Goal: Information Seeking & Learning: Learn about a topic

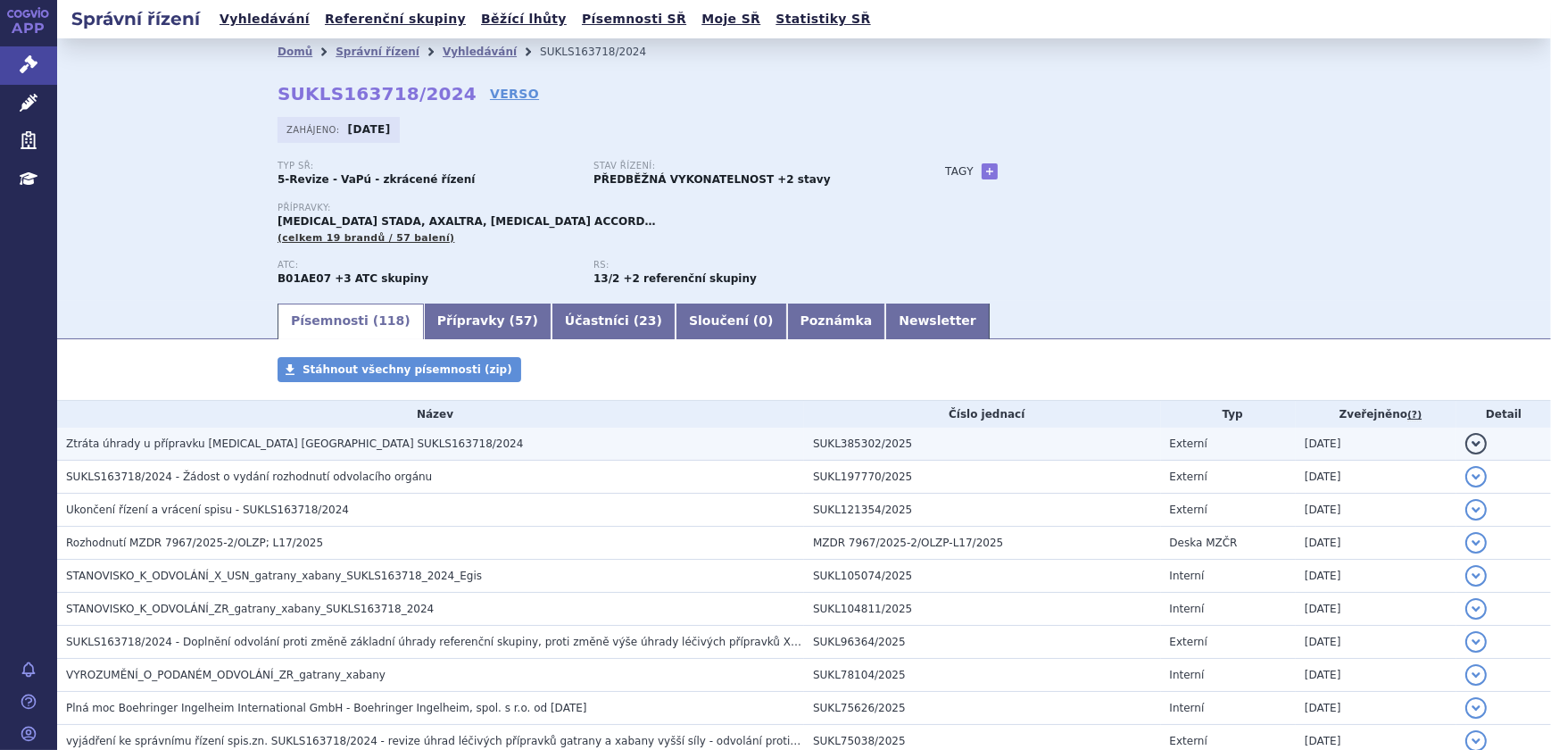
click at [401, 436] on h3 "Ztráta úhrady u přípravku Rivaroxaban Glenmark SUKLS163718/2024" at bounding box center [435, 444] width 738 height 18
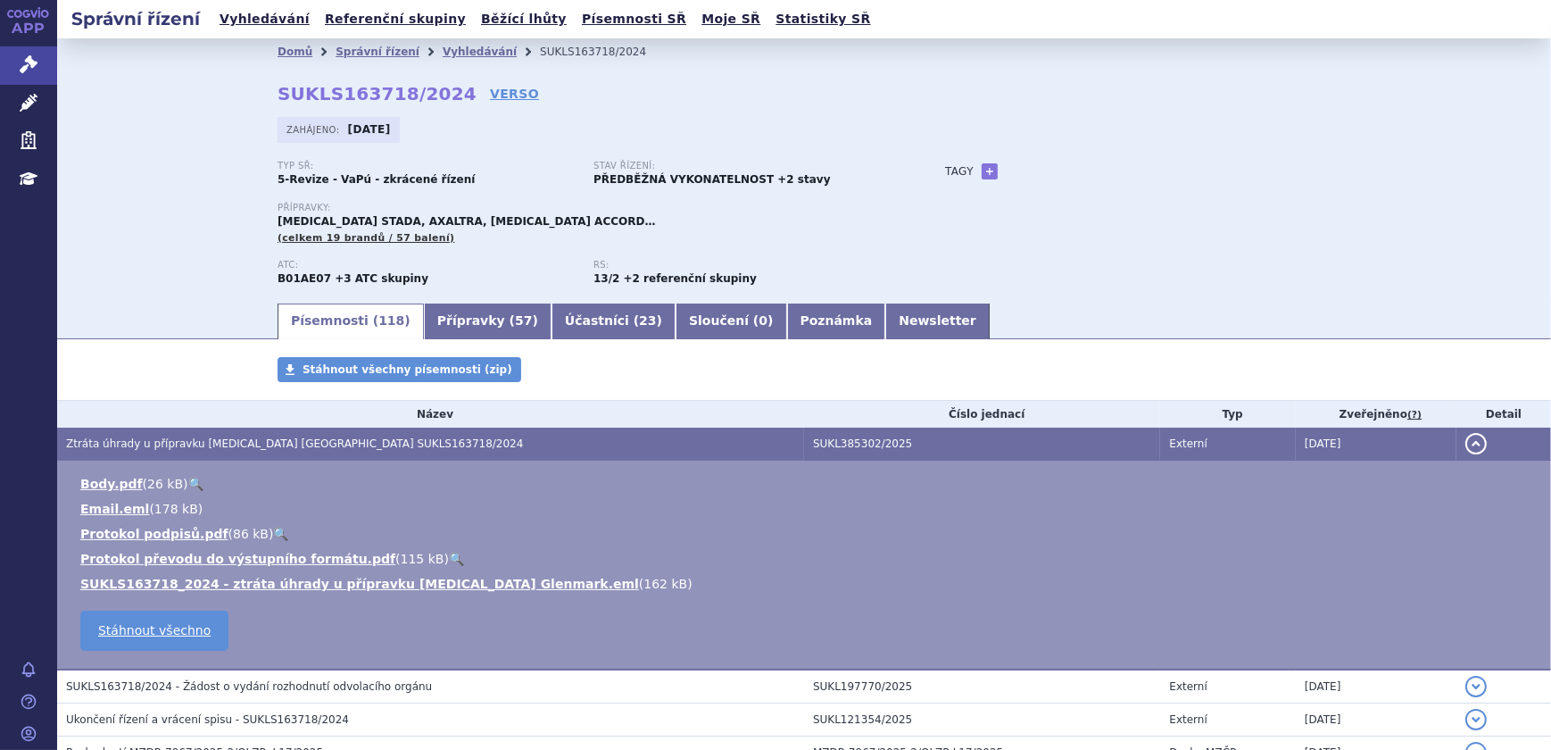
click at [188, 480] on link "🔍" at bounding box center [195, 484] width 15 height 14
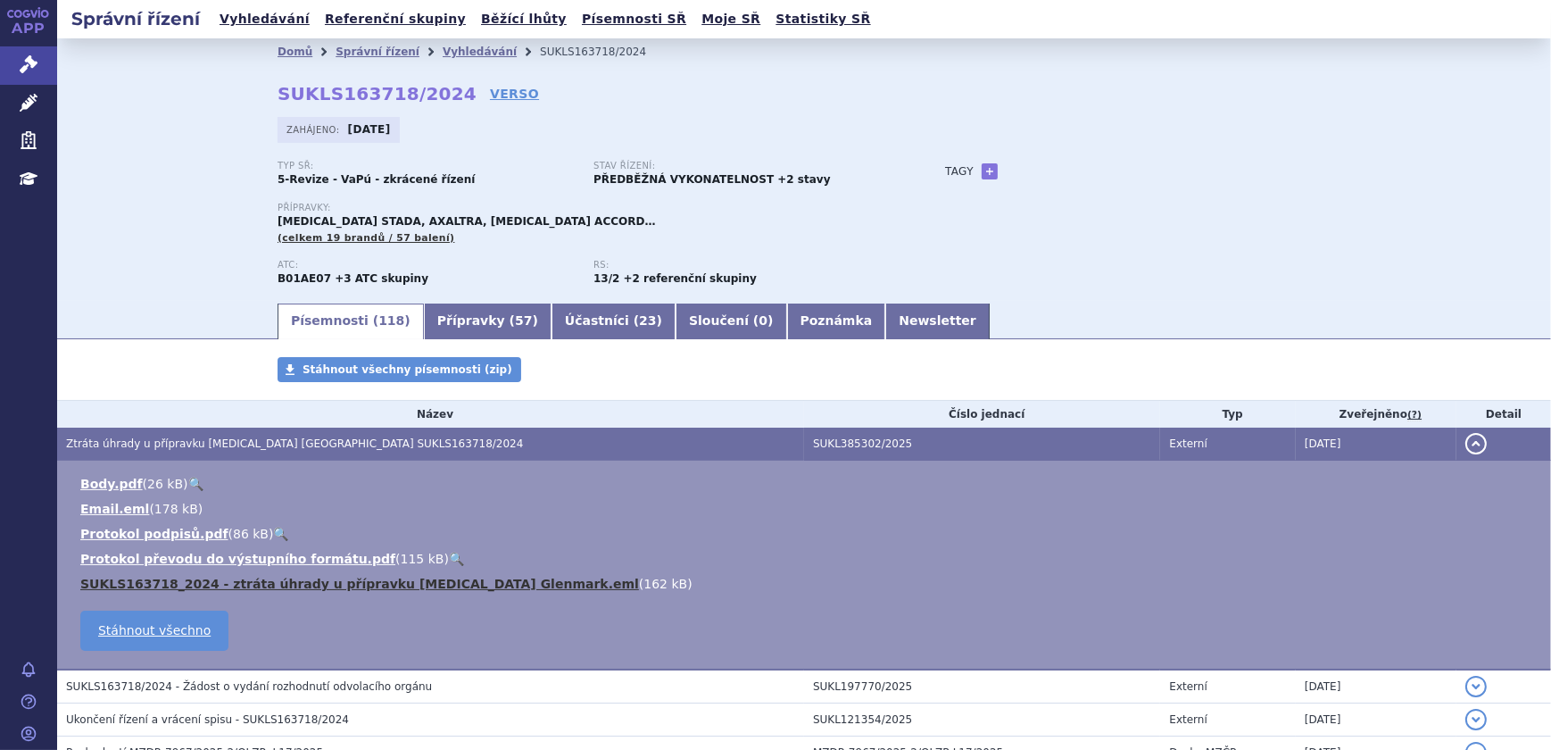
click at [496, 583] on link "SUKLS163718_2024 - ztráta úhrady u přípravku Rivaroxaban Glenmark.eml" at bounding box center [359, 583] width 559 height 14
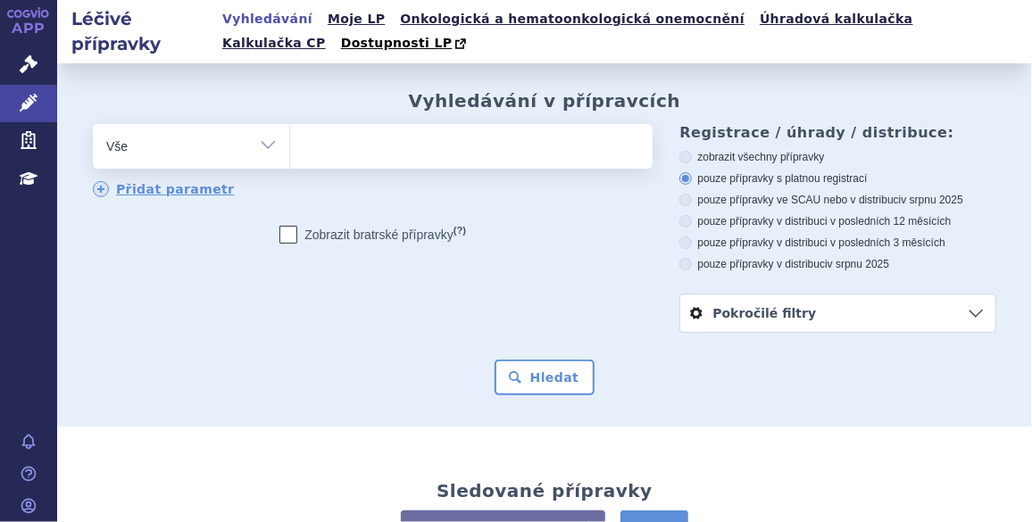
click at [331, 155] on ul at bounding box center [469, 142] width 359 height 37
click at [290, 155] on select at bounding box center [289, 145] width 1 height 45
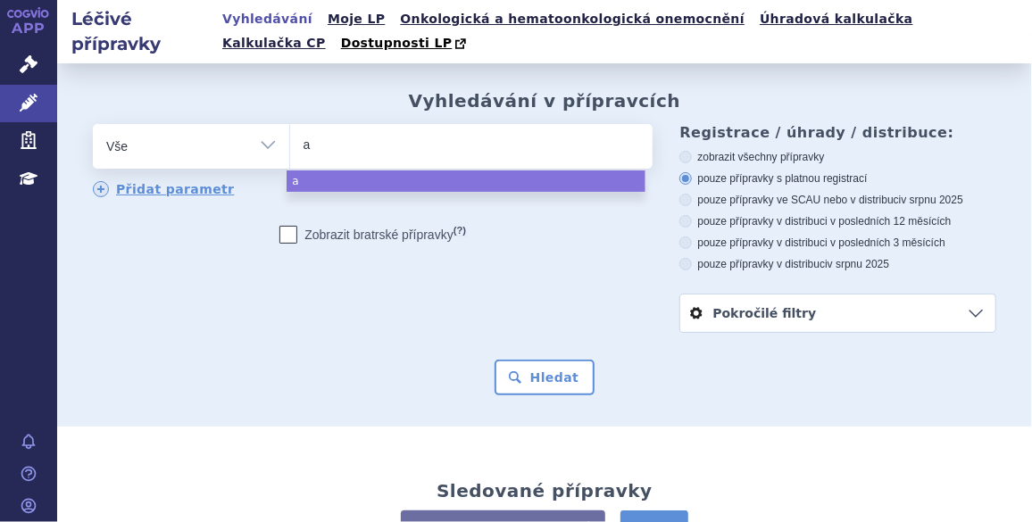
type input "al"
type input "alp"
type input "alpr"
type input "alpro"
type input "alprol"
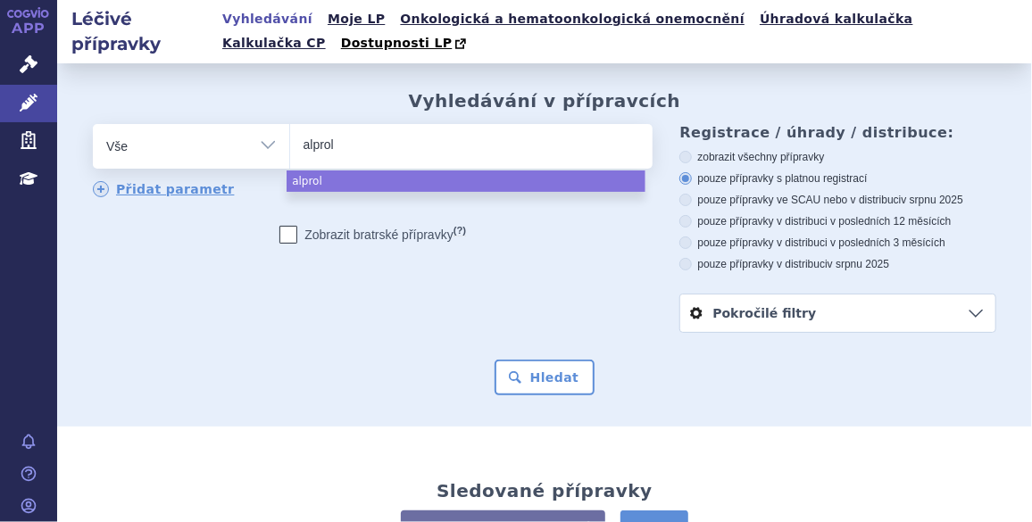
type input "alproli"
type input "alprolix"
select select "alprolix"
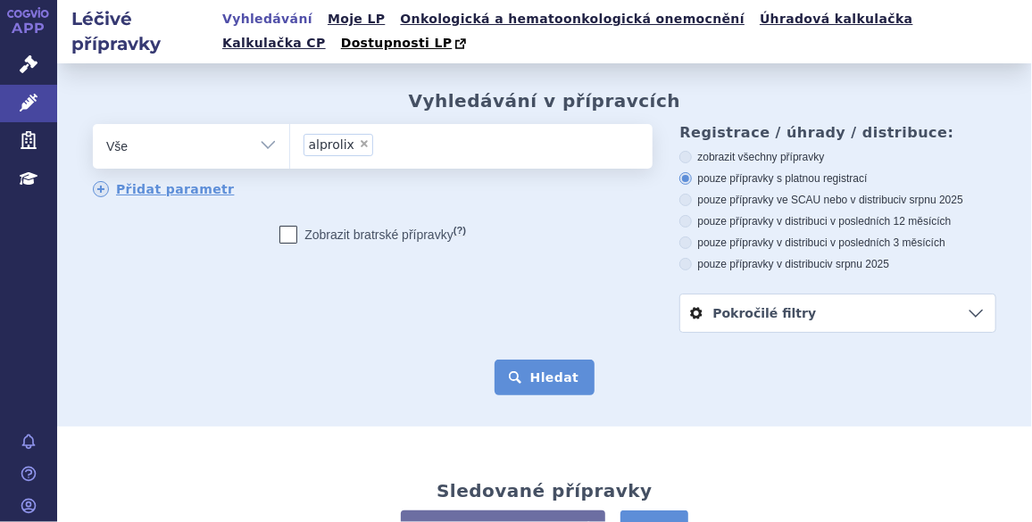
click at [552, 378] on button "Hledat" at bounding box center [544, 378] width 101 height 36
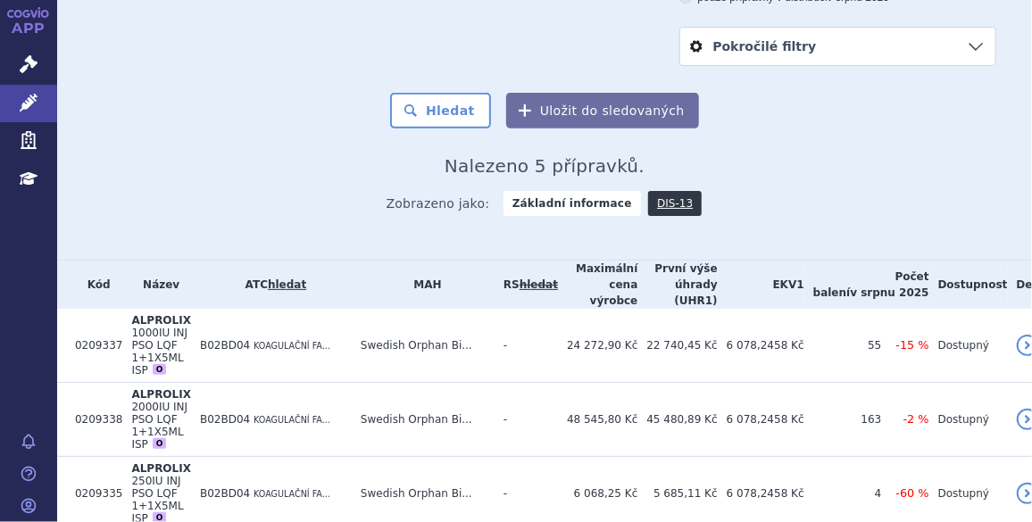
scroll to position [333, 0]
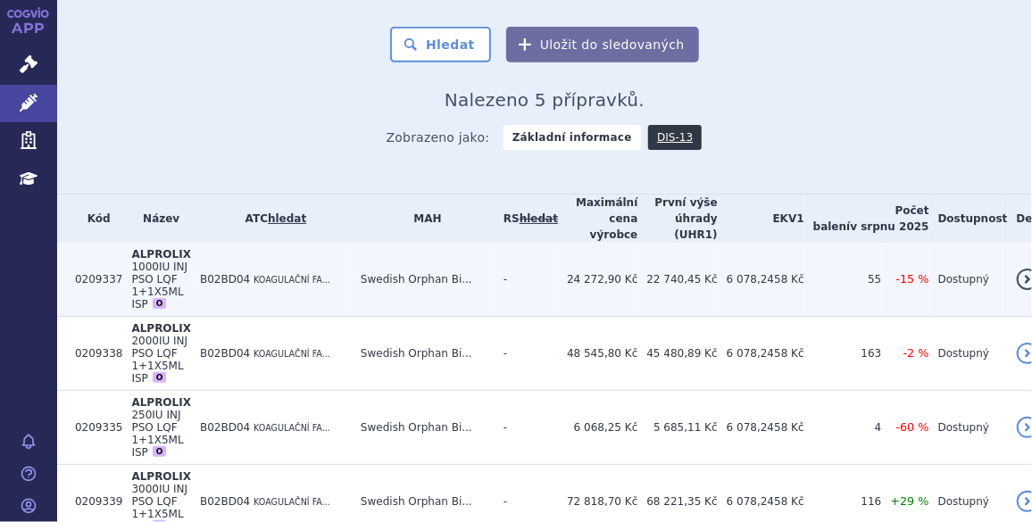
click at [191, 243] on td "ALPROLIX 1000IU INJ PSO LQF 1+1X5ML ISP O" at bounding box center [156, 280] width 69 height 74
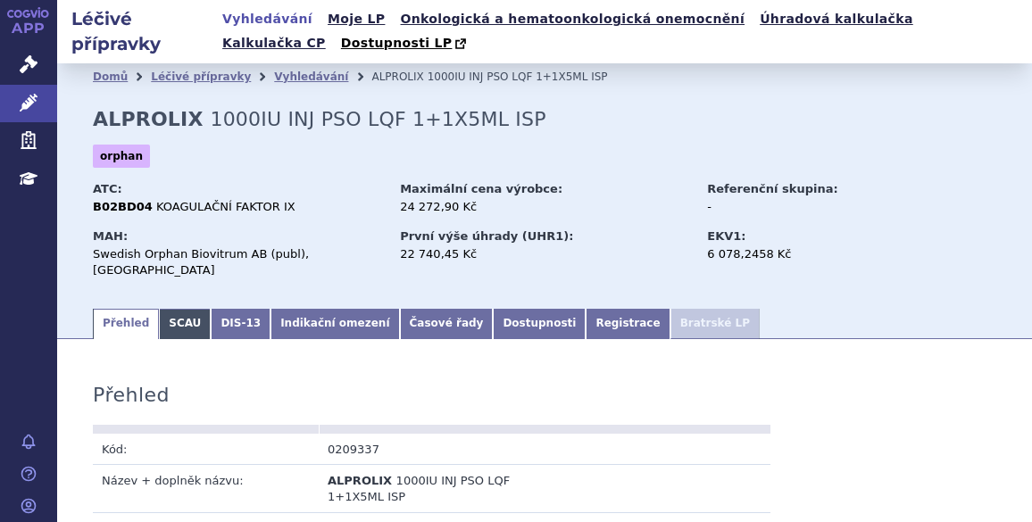
click at [175, 309] on link "SCAU" at bounding box center [185, 324] width 52 height 30
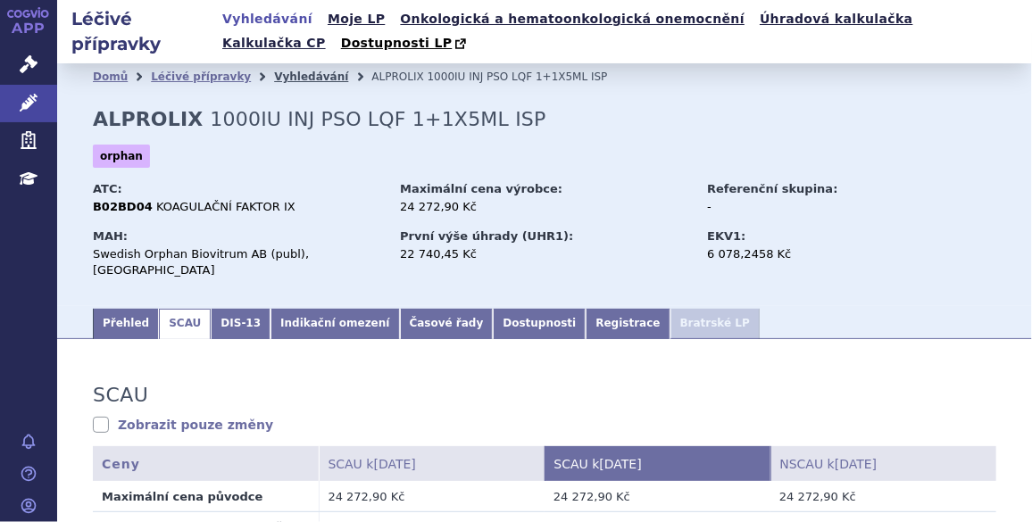
click at [294, 77] on link "Vyhledávání" at bounding box center [311, 76] width 74 height 12
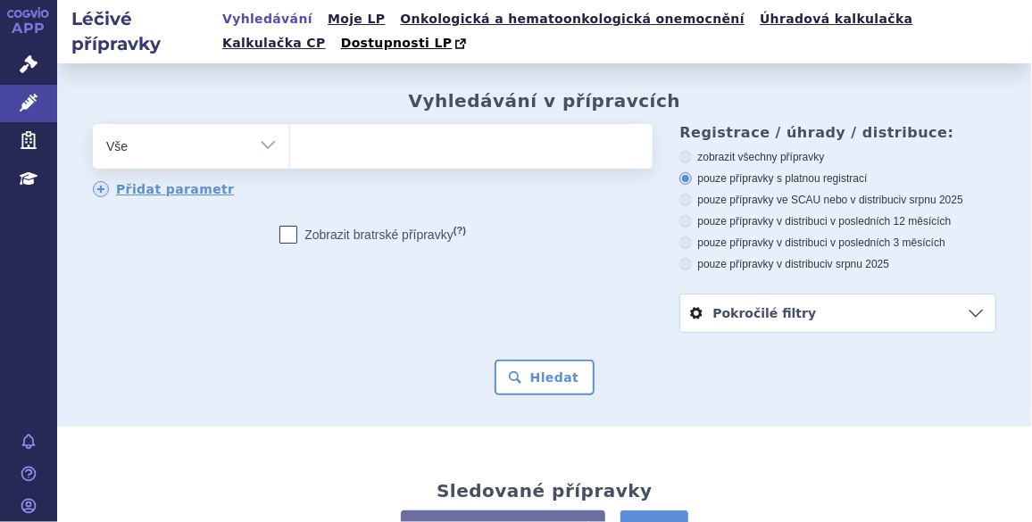
click at [327, 160] on ul at bounding box center [469, 142] width 359 height 37
click at [290, 160] on select at bounding box center [289, 145] width 1 height 45
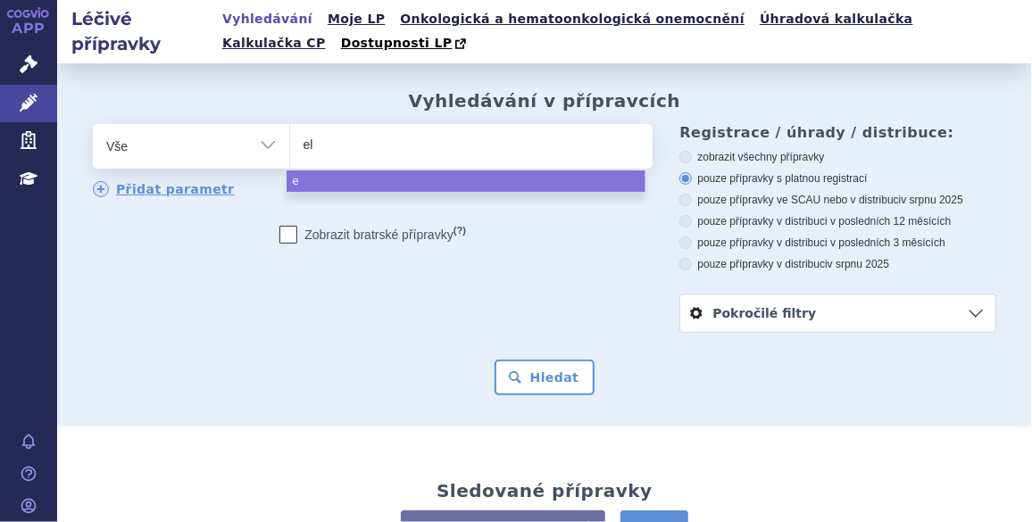
type input "elo"
type input "eloc"
type input "elocta"
select select "elocta"
click at [552, 374] on button "Hledat" at bounding box center [544, 378] width 101 height 36
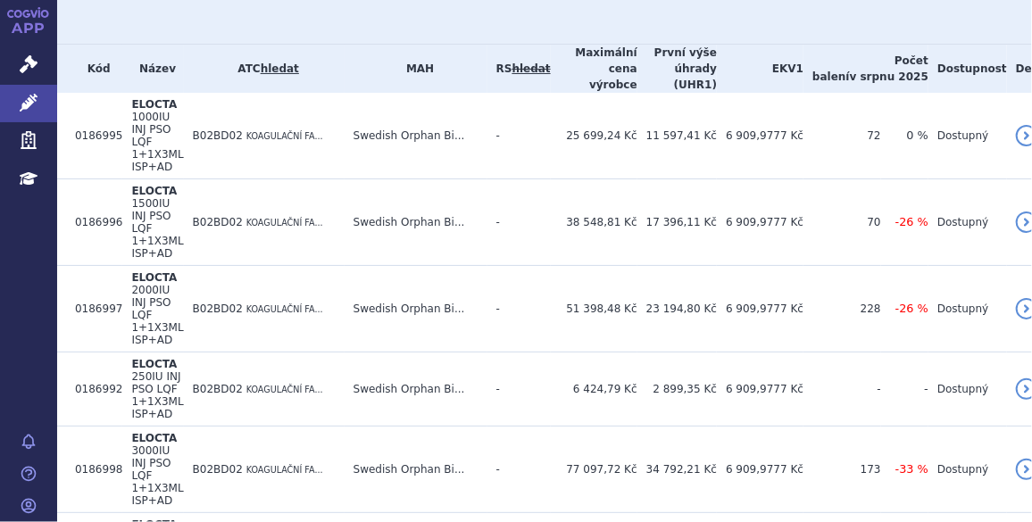
scroll to position [490, 0]
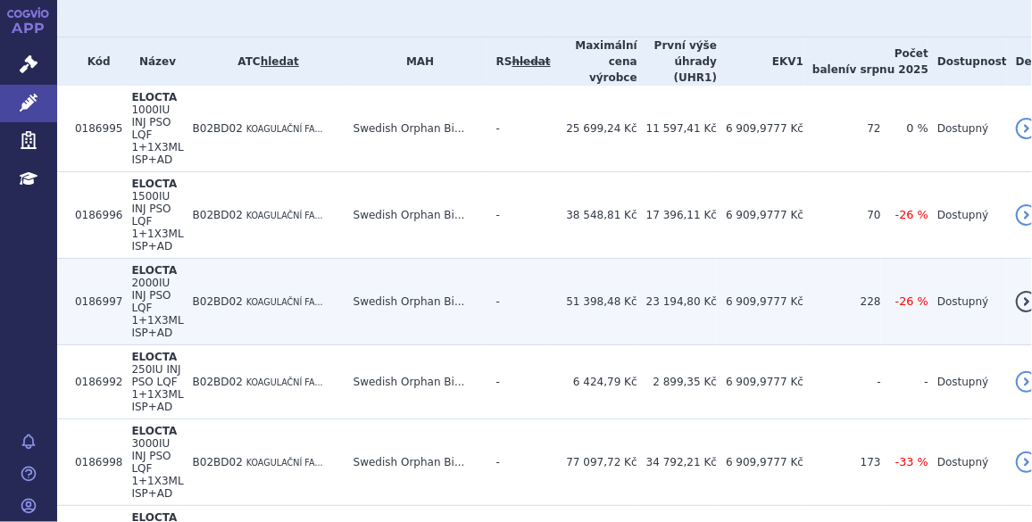
click at [220, 259] on td "B02BD02 KOAGULAČNÍ FA..." at bounding box center [264, 302] width 161 height 87
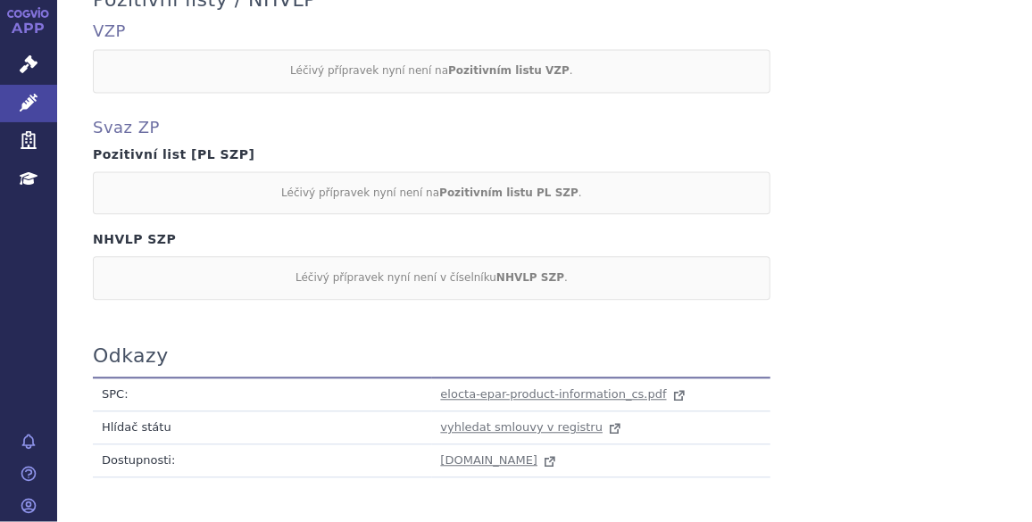
scroll to position [1630, 0]
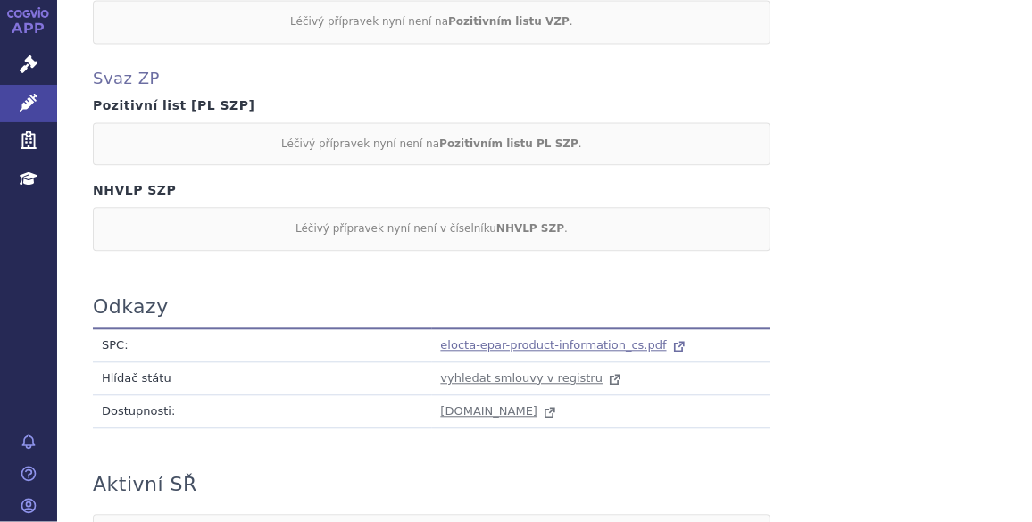
click at [594, 338] on span "elocta-epar-product-information_cs.pdf" at bounding box center [554, 344] width 226 height 13
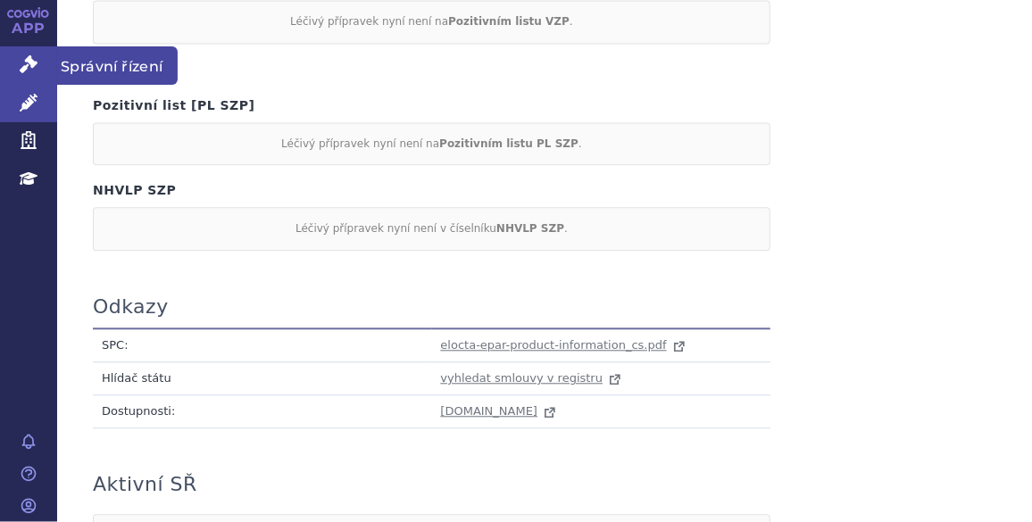
click at [39, 61] on link "Správní řízení" at bounding box center [28, 64] width 57 height 37
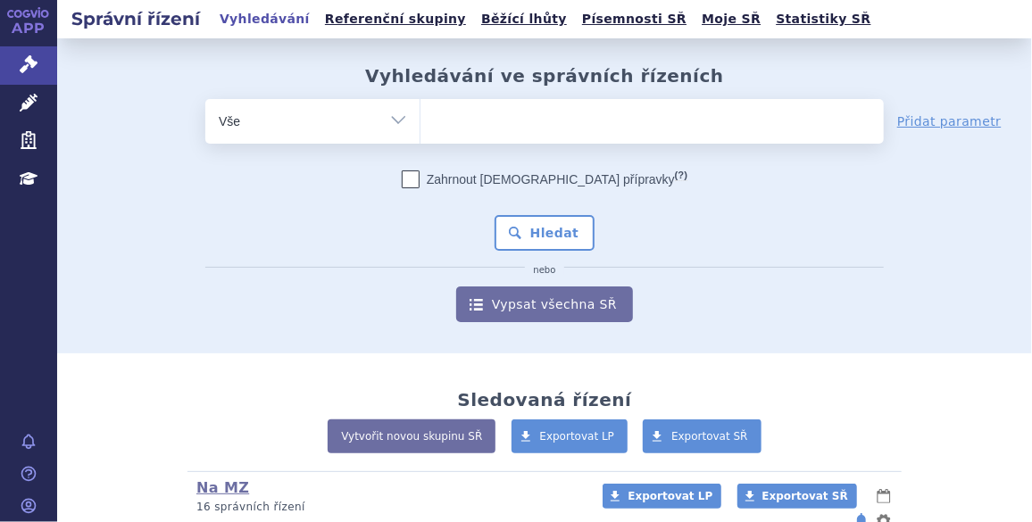
click at [490, 131] on ul at bounding box center [651, 117] width 463 height 37
click at [420, 131] on select at bounding box center [419, 120] width 1 height 45
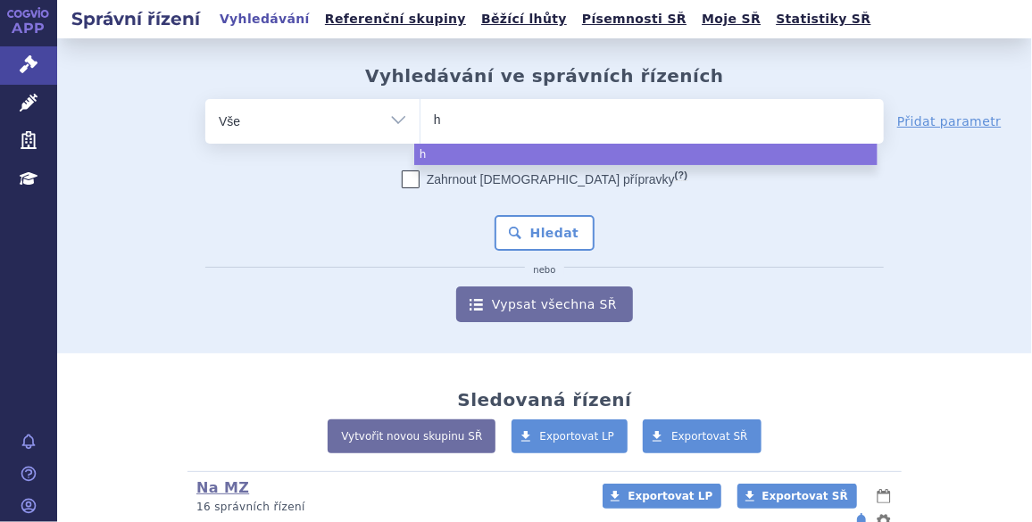
type input "hy"
type input "hymp"
type input "hympa"
type input "hympav"
type input "hympavz"
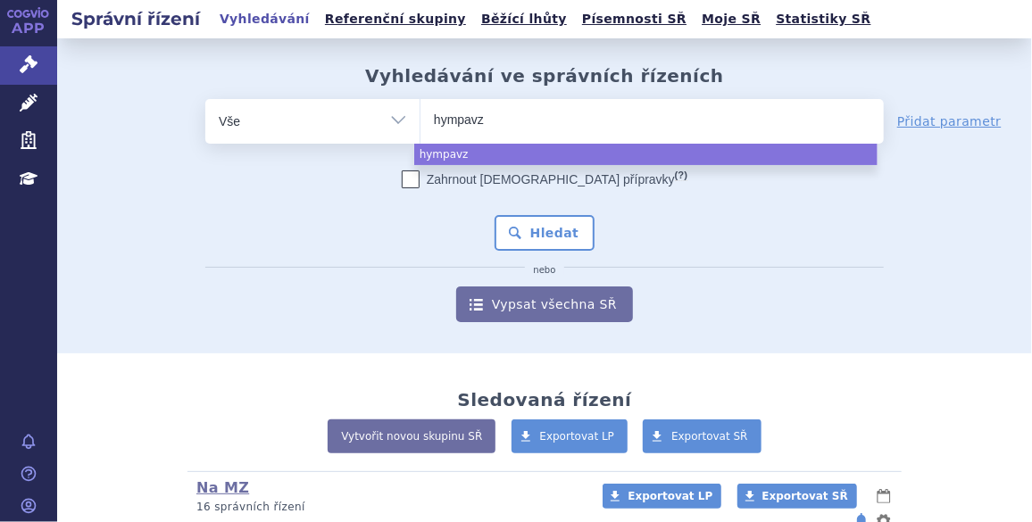
type input "hympavzi"
select select "hympavzi"
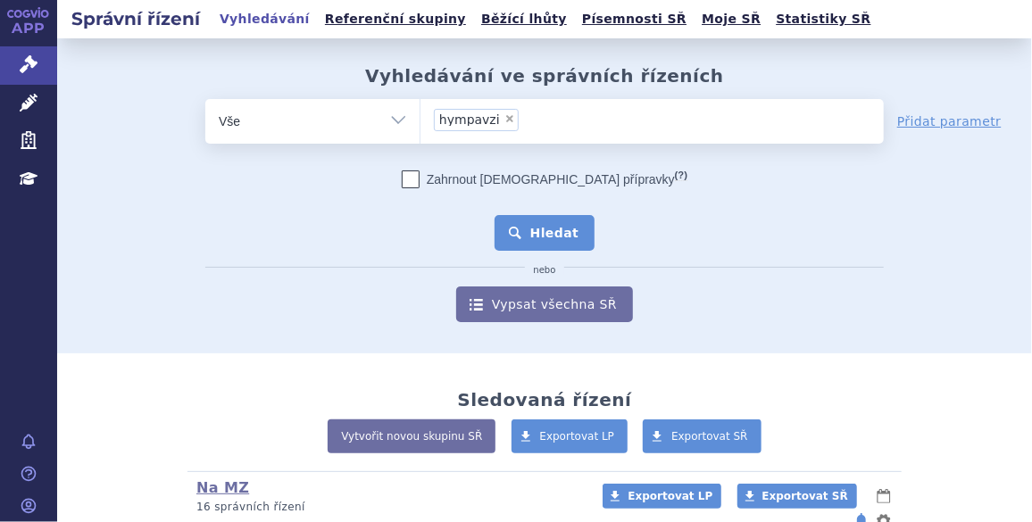
click at [556, 233] on button "Hledat" at bounding box center [544, 233] width 101 height 36
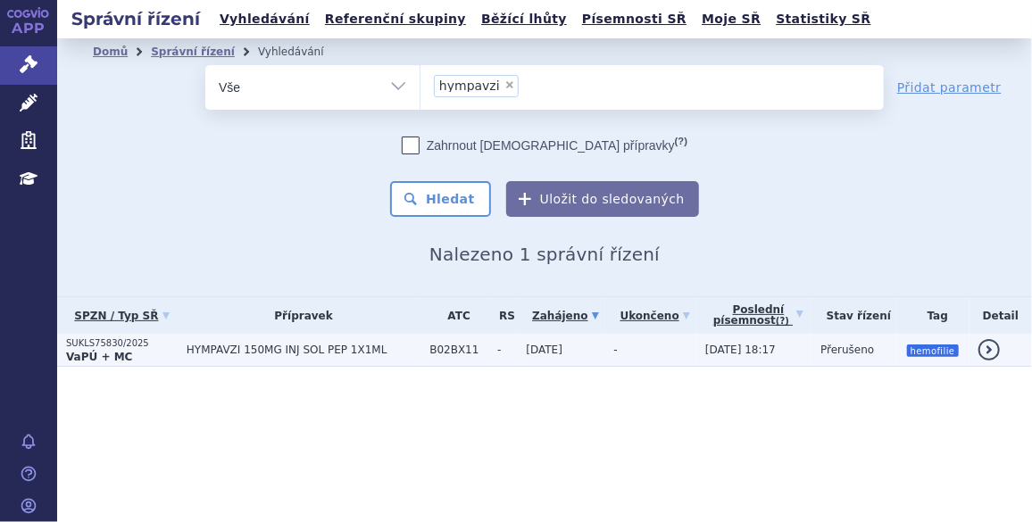
click at [435, 347] on span "B02BX11" at bounding box center [458, 350] width 59 height 12
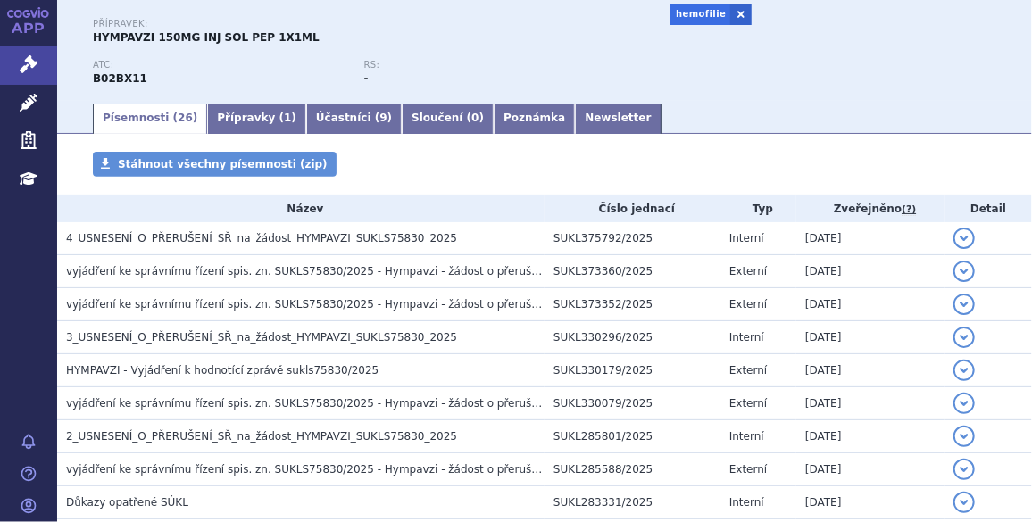
scroll to position [190, 0]
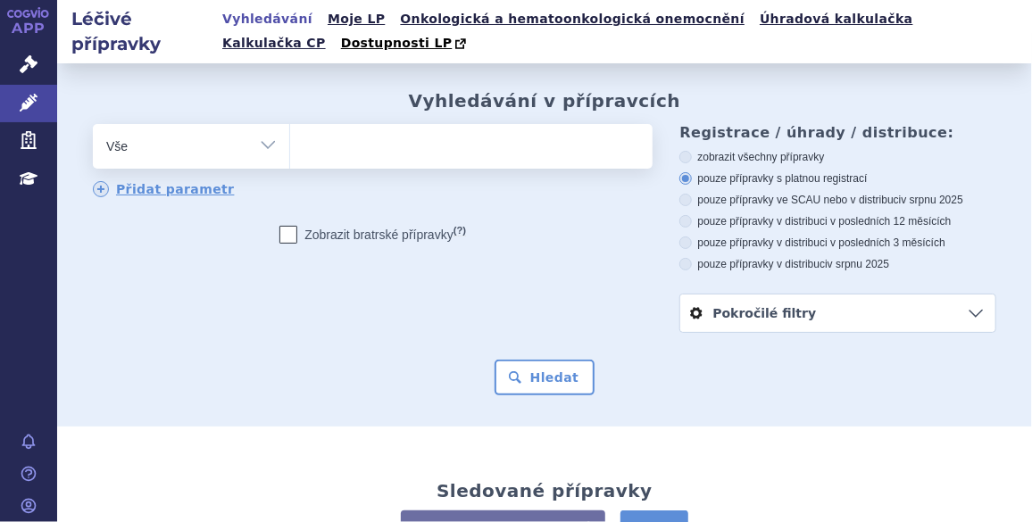
click at [429, 149] on ul at bounding box center [469, 142] width 359 height 37
click at [290, 149] on select at bounding box center [289, 145] width 1 height 45
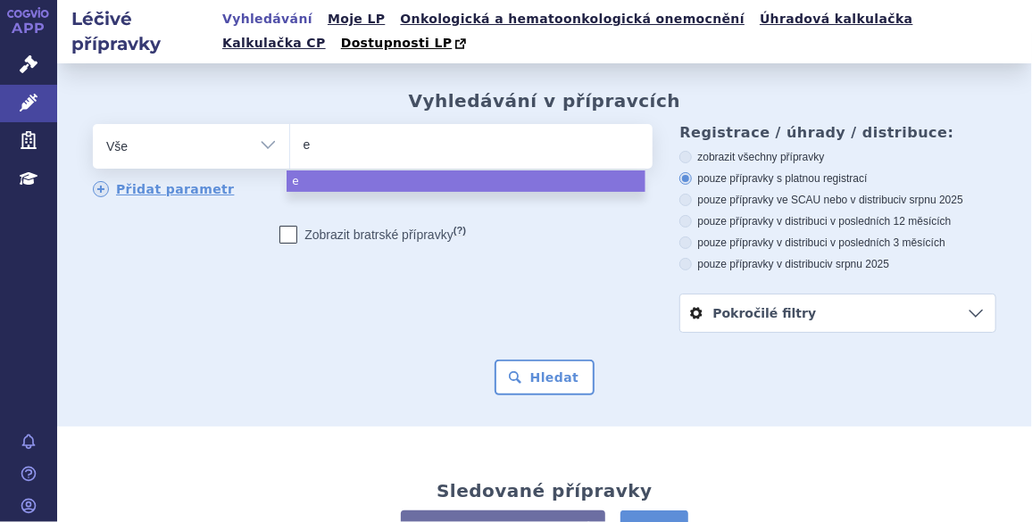
type input "el"
type input "elo"
type input "eloc"
type input "eloct"
type input "elocta"
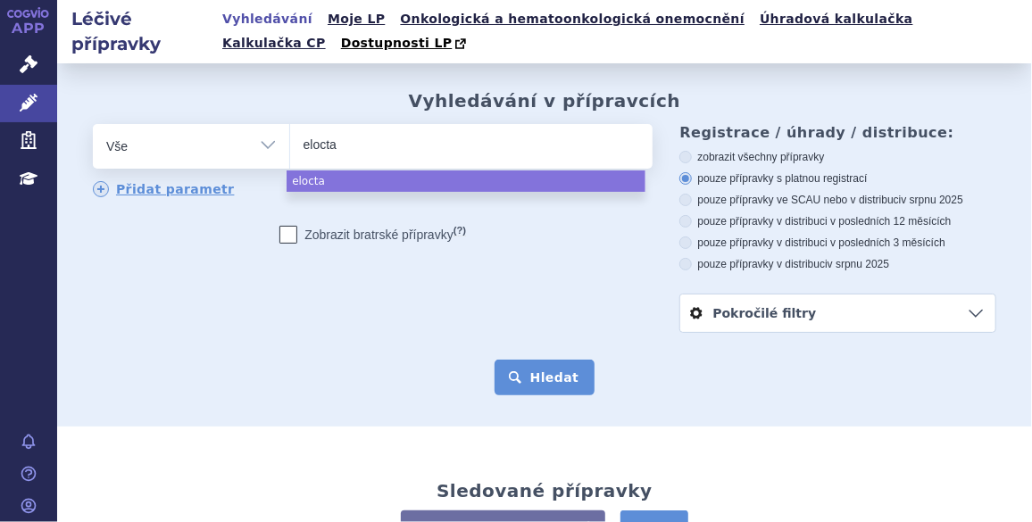
select select "elocta"
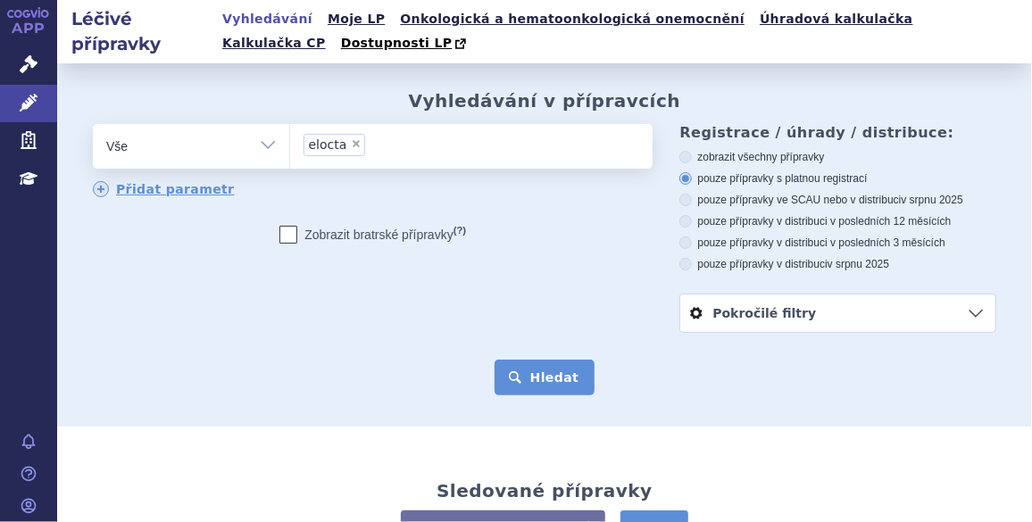
click at [543, 380] on button "Hledat" at bounding box center [544, 378] width 101 height 36
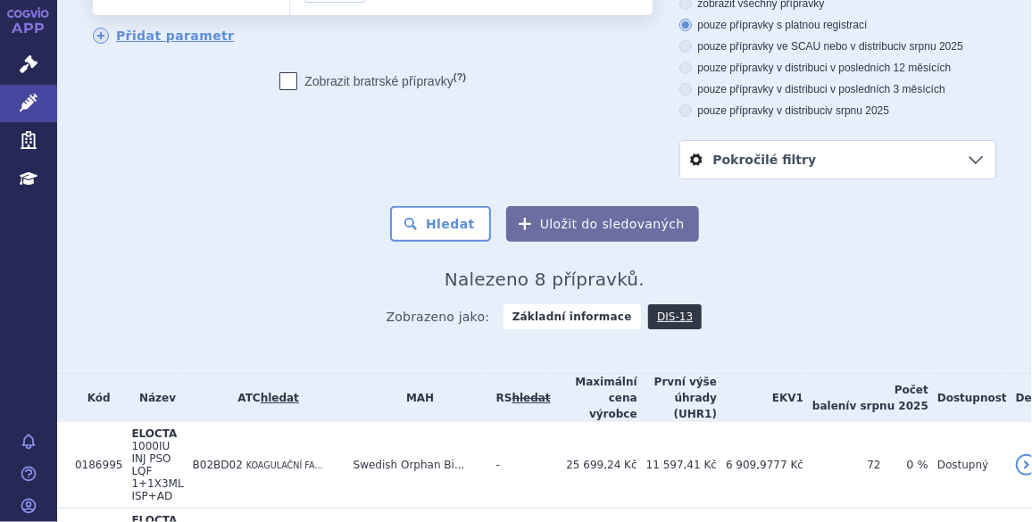
scroll to position [163, 0]
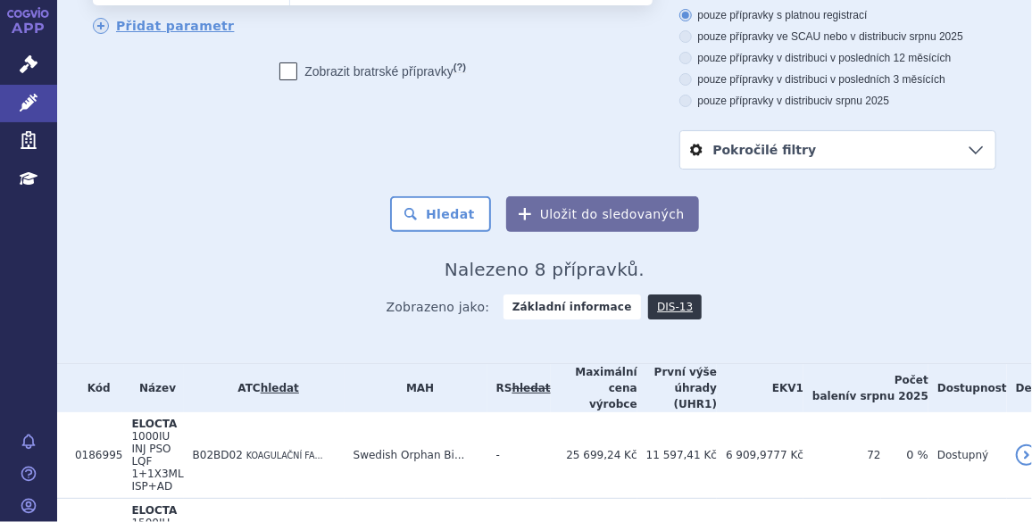
click at [817, 345] on div "Domů Léčivé přípravky Vyhledávání Vyhledávání v přípravcích odstranit Vše Přípr…" at bounding box center [544, 131] width 974 height 463
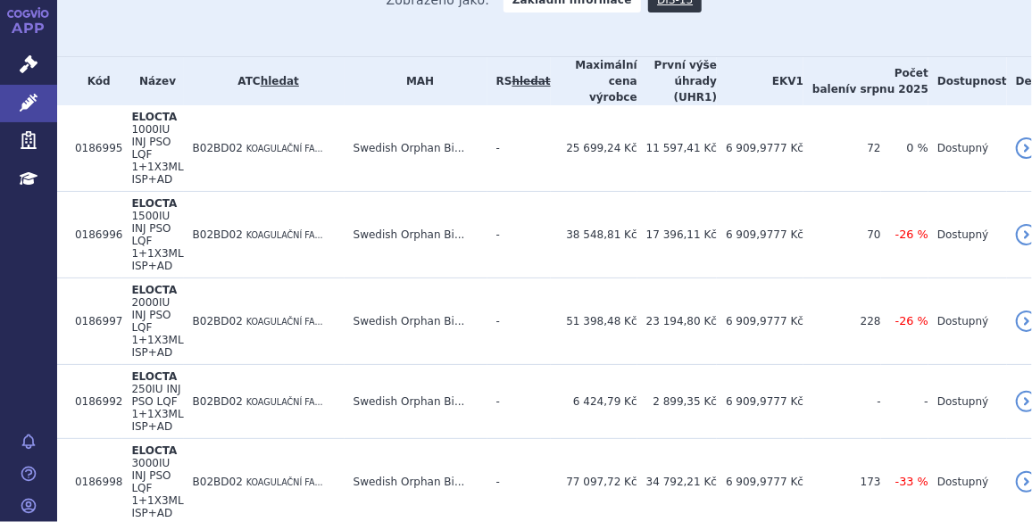
scroll to position [483, 0]
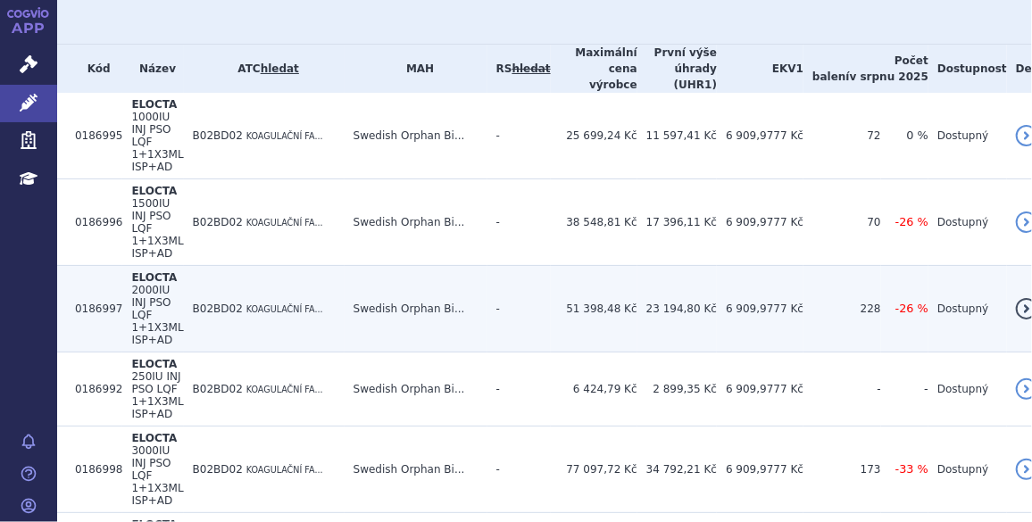
click at [457, 266] on td "Swedish Orphan Bi..." at bounding box center [415, 309] width 143 height 87
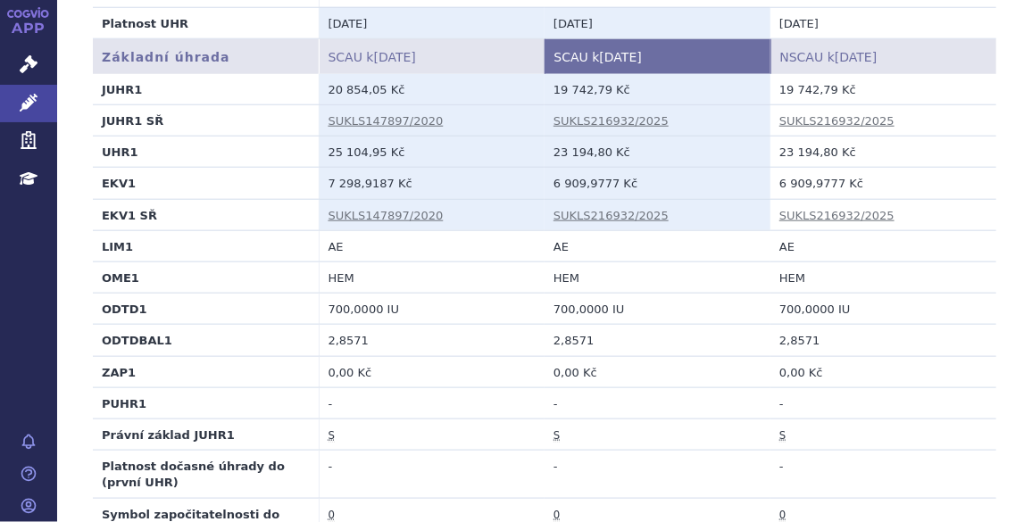
scroll to position [706, 0]
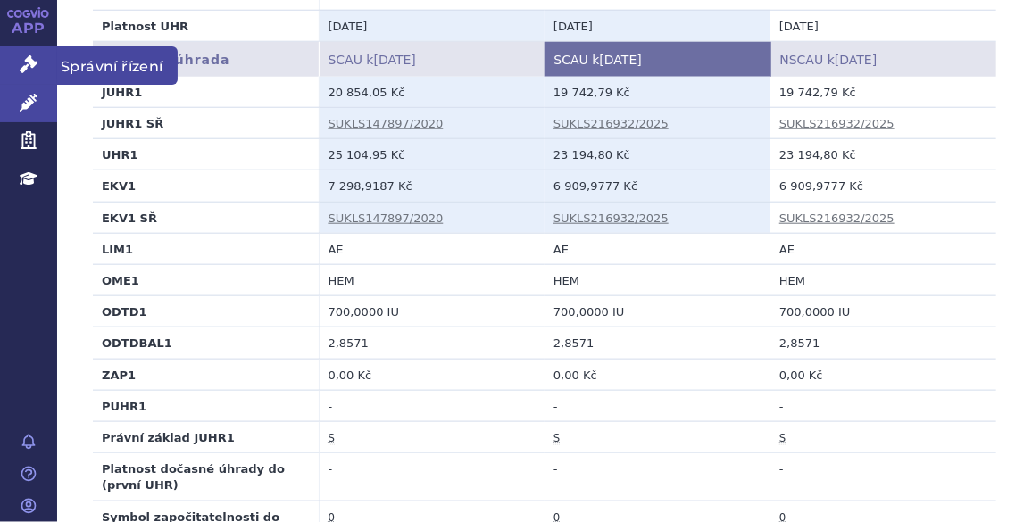
click at [37, 67] on link "Správní řízení" at bounding box center [28, 64] width 57 height 37
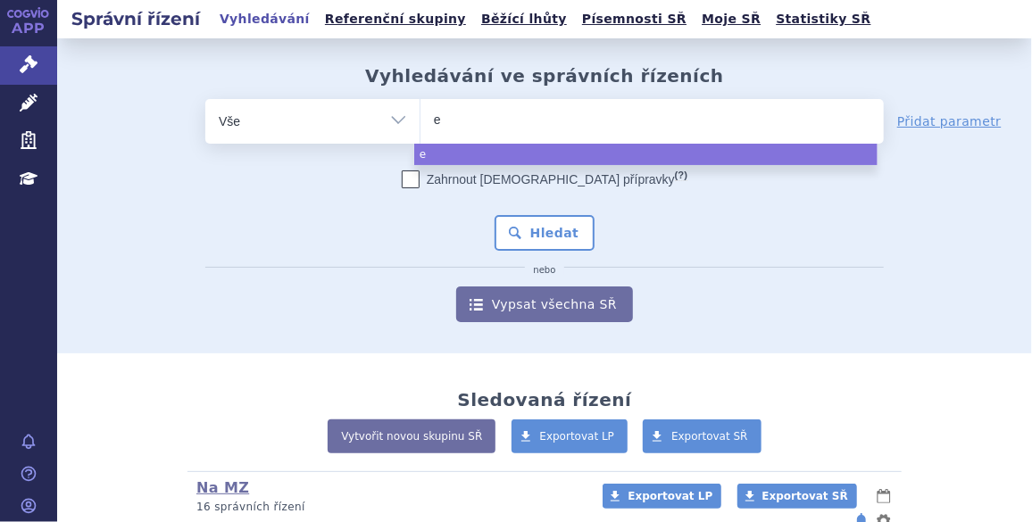
type input "el"
type input "eloc"
type input "eloct"
type input "elocta"
select select "elocta"
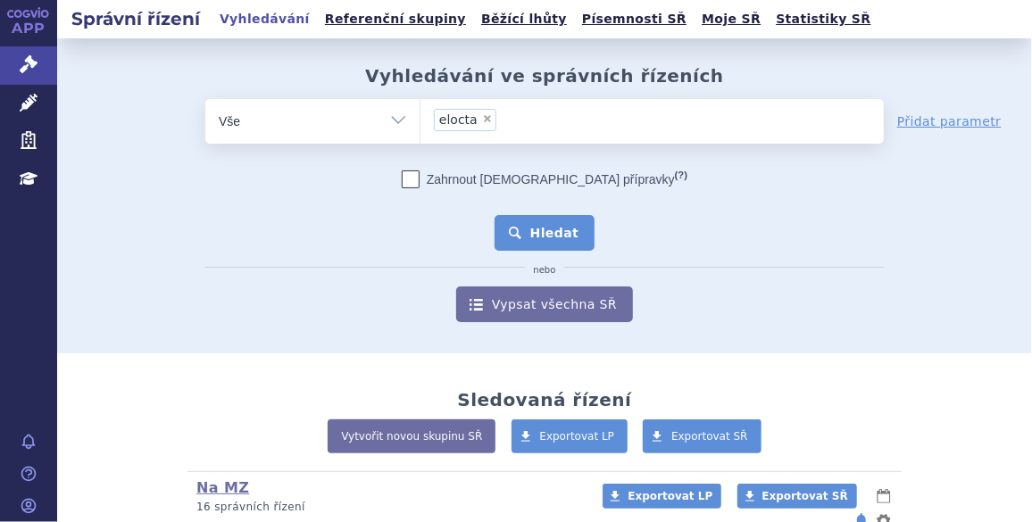
click at [527, 238] on button "Hledat" at bounding box center [544, 233] width 101 height 36
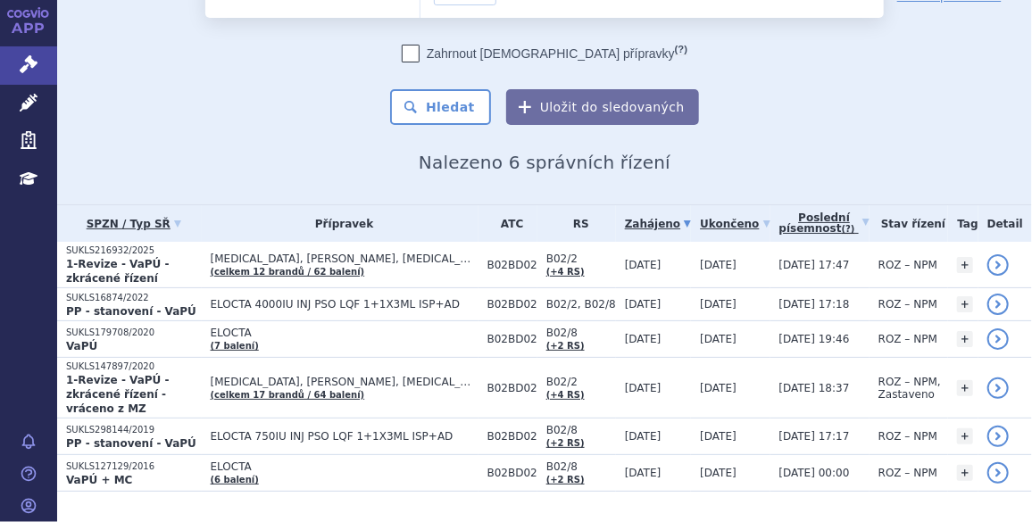
scroll to position [105, 0]
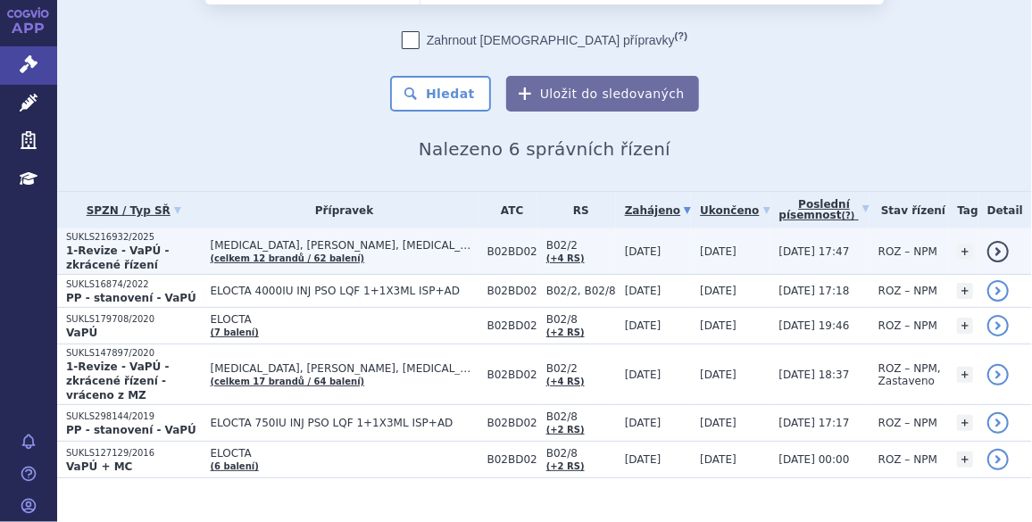
click at [422, 240] on span "ADVATE, ADYNOVI, AFSTYLA…" at bounding box center [345, 245] width 268 height 12
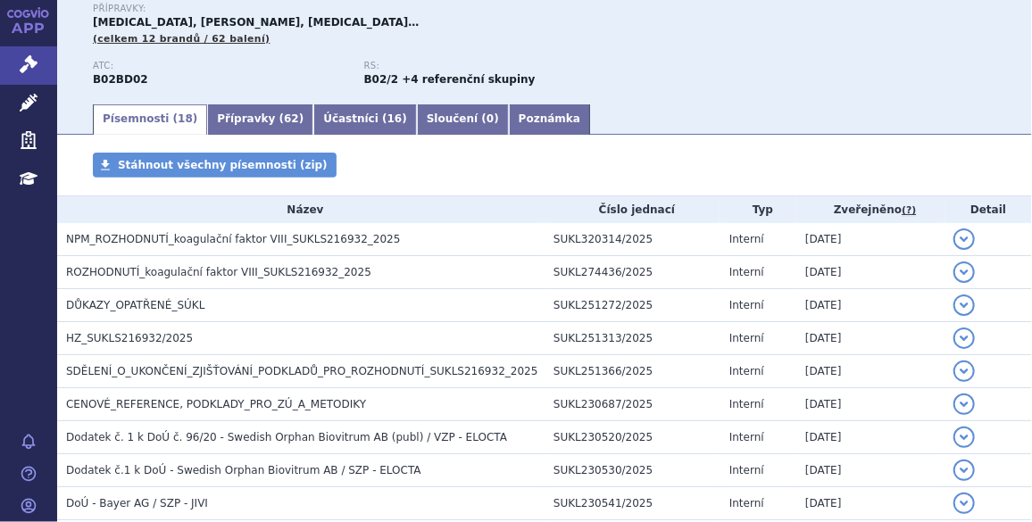
scroll to position [223, 0]
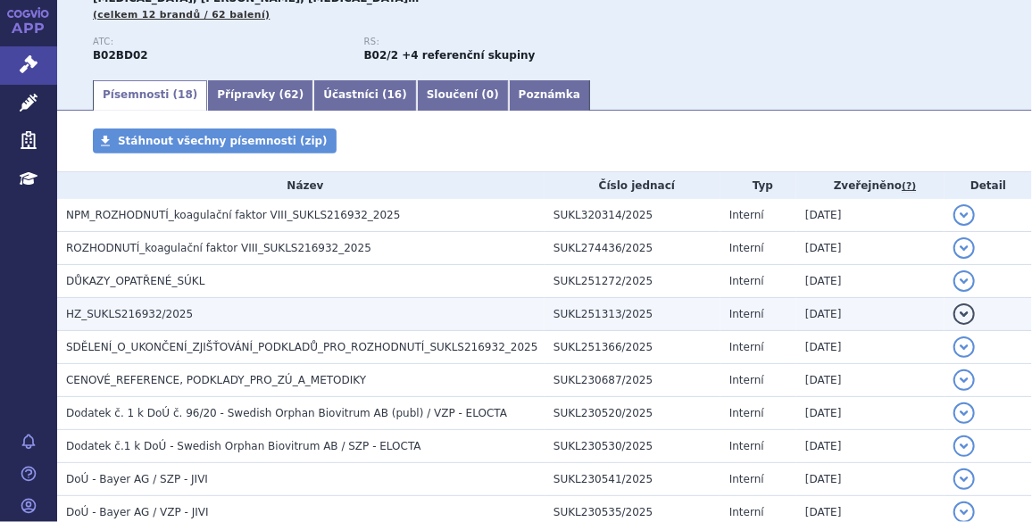
click at [441, 315] on h3 "HZ_SUKLS216932/2025" at bounding box center [305, 314] width 478 height 18
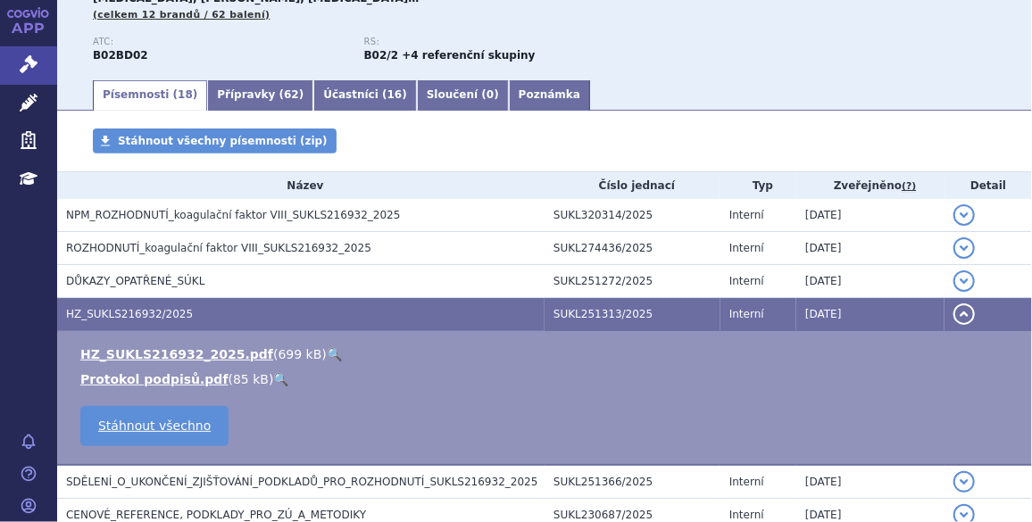
click at [327, 355] on link "🔍" at bounding box center [334, 354] width 15 height 14
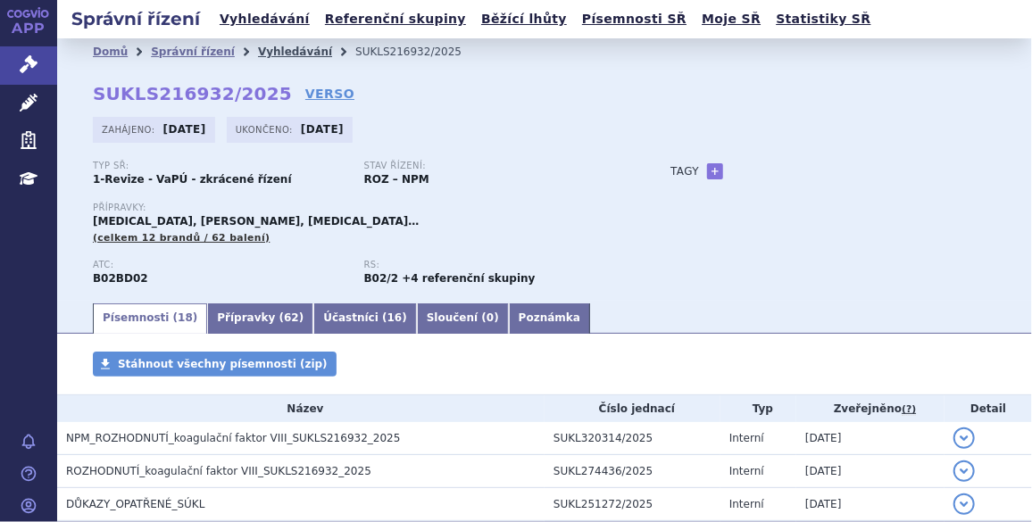
click at [278, 56] on link "Vyhledávání" at bounding box center [295, 52] width 74 height 12
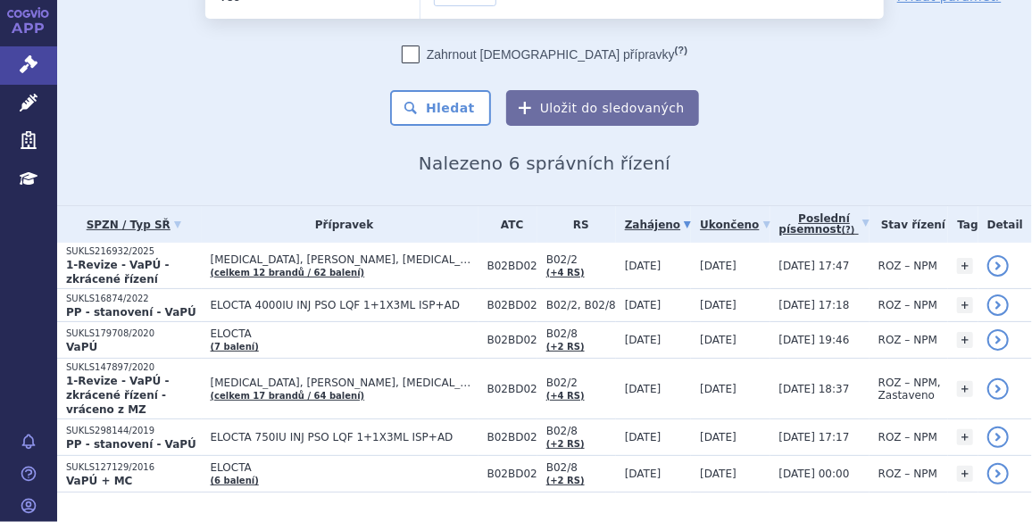
scroll to position [105, 0]
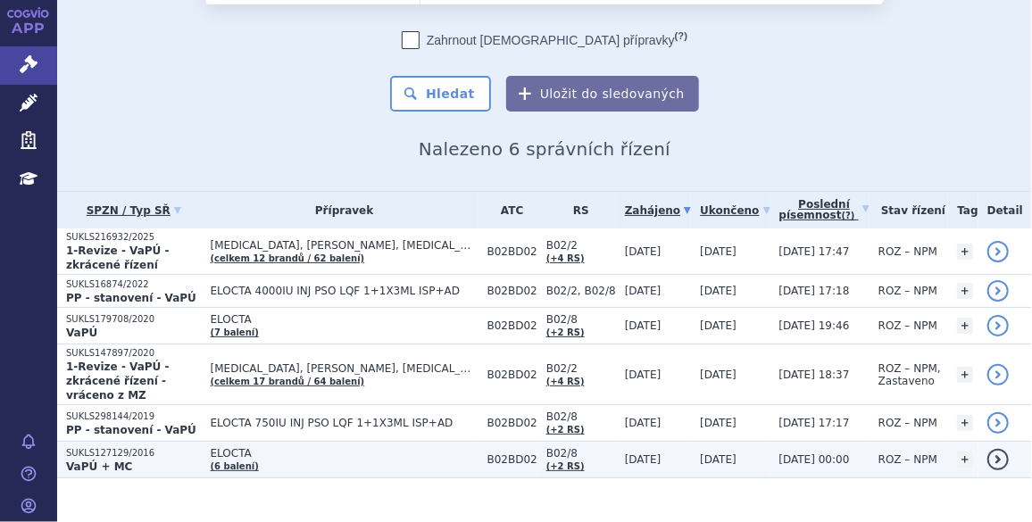
click at [170, 460] on p "VaPÚ + MC" at bounding box center [134, 467] width 136 height 14
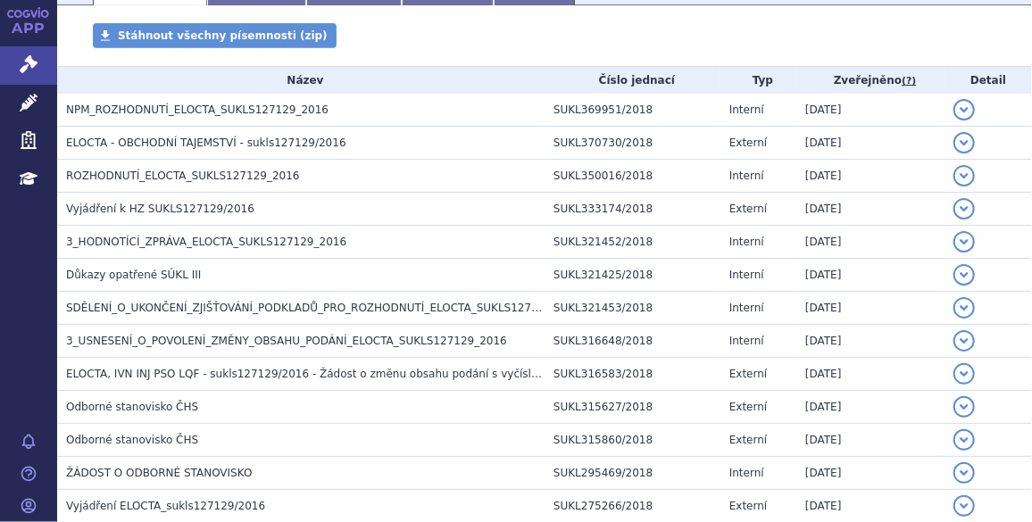
scroll to position [336, 0]
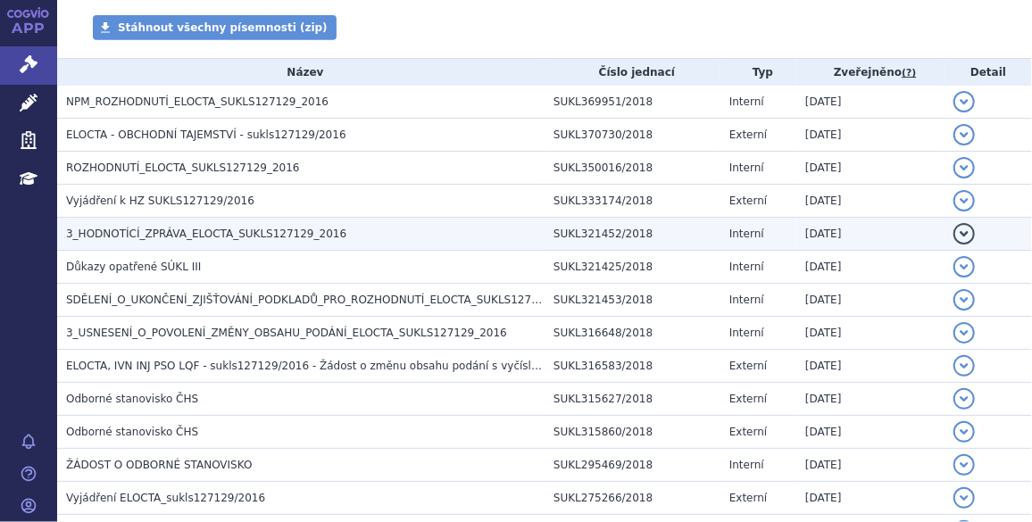
click at [388, 231] on h3 "3_HODNOTÍCÍ_ZPRÁVA_ELOCTA_SUKLS127129_2016" at bounding box center [305, 234] width 478 height 18
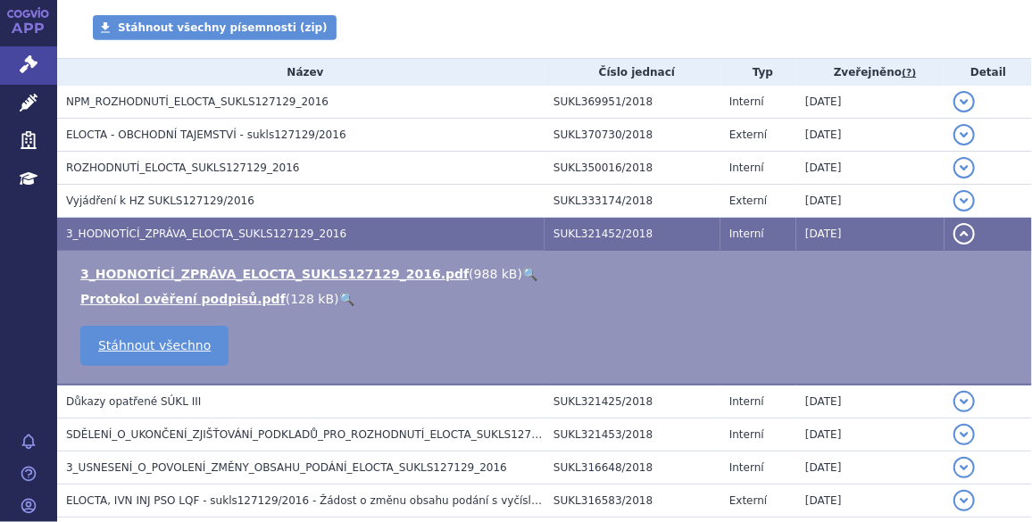
click at [522, 275] on link "🔍" at bounding box center [529, 274] width 15 height 14
